Goal: Task Accomplishment & Management: Complete application form

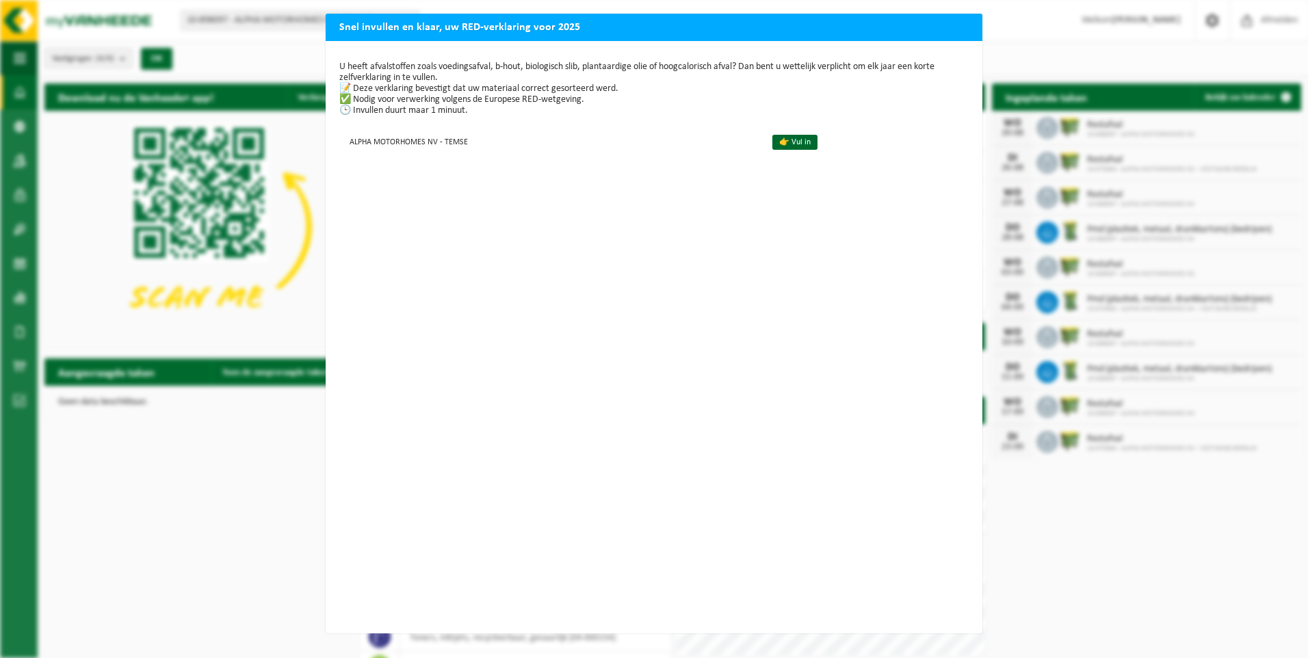
click at [558, 191] on div "U heeft afvalstoffen zoals voedingsafval, b-hout, biologisch slib, plantaardige…" at bounding box center [654, 337] width 657 height 592
click at [776, 140] on link "👉 Vul in" at bounding box center [794, 142] width 45 height 15
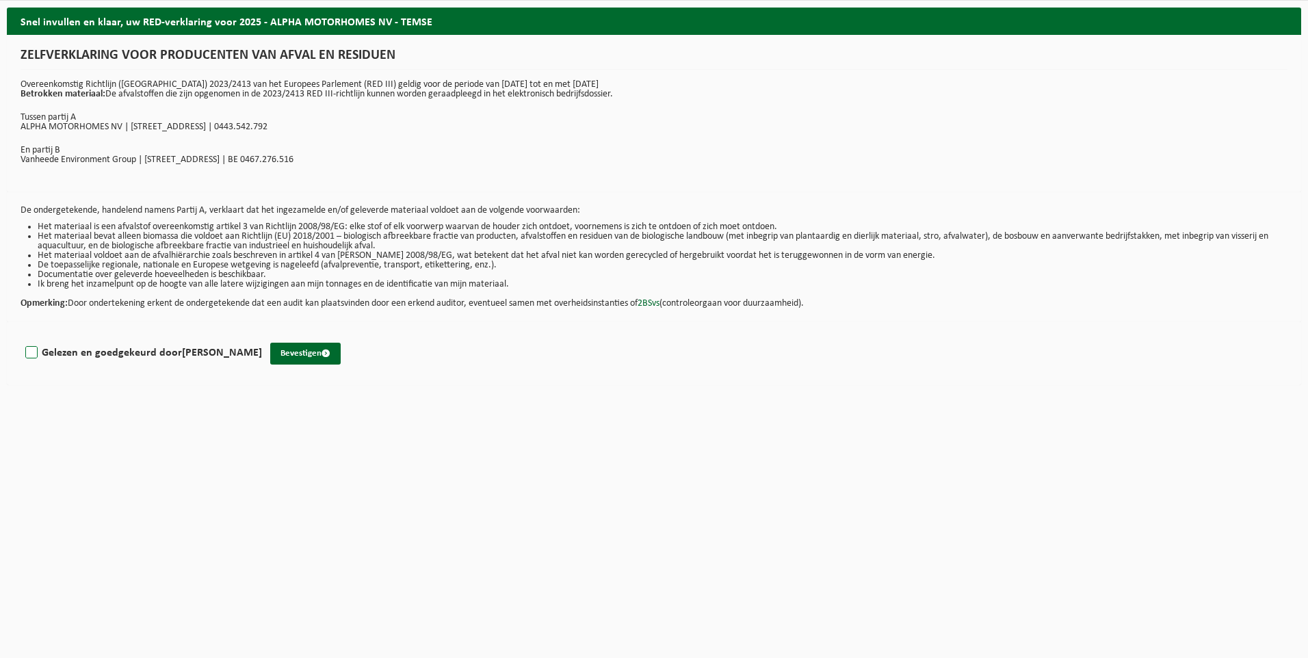
click at [33, 354] on label "Gelezen en goedgekeurd door DOMINIQUE DESRUMAUX" at bounding box center [142, 353] width 239 height 21
click at [262, 336] on input "Gelezen en goedgekeurd door DOMINIQUE DESRUMAUX" at bounding box center [262, 335] width 1 height 1
checkbox input "true"
click at [323, 352] on button "Bevestigen" at bounding box center [305, 354] width 70 height 22
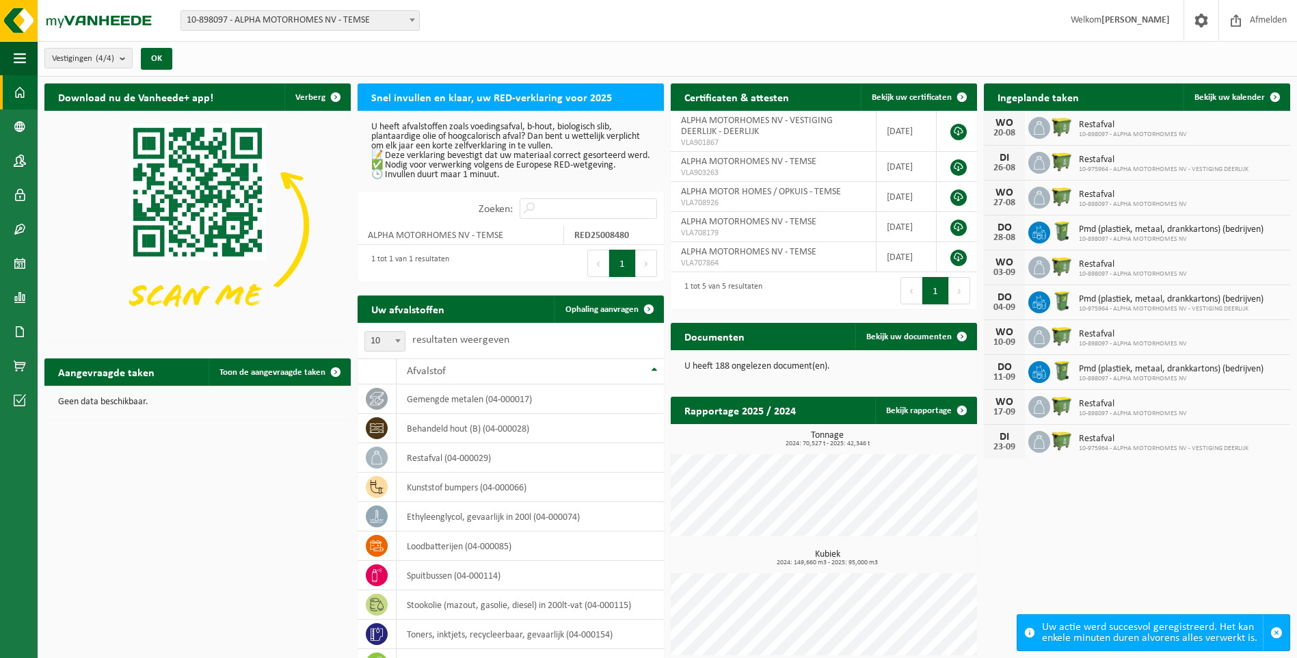
click at [283, 18] on span "10-898097 - ALPHA MOTORHOMES NV - TEMSE" at bounding box center [300, 20] width 238 height 19
